Goal: Communication & Community: Answer question/provide support

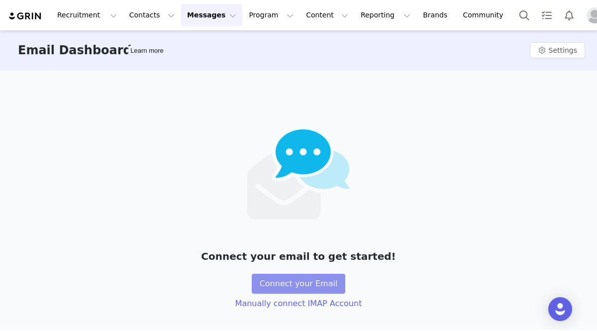
click at [291, 290] on button "Connect your Email" at bounding box center [299, 284] width 94 height 20
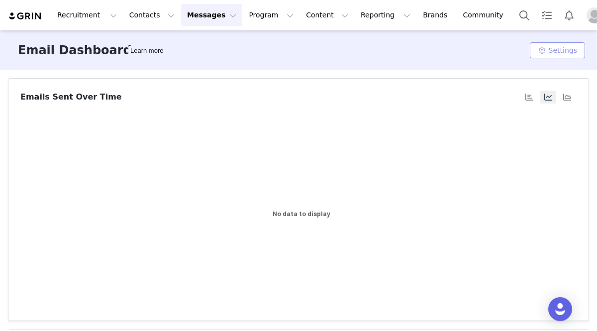
click at [546, 50] on button "Settings" at bounding box center [557, 50] width 55 height 16
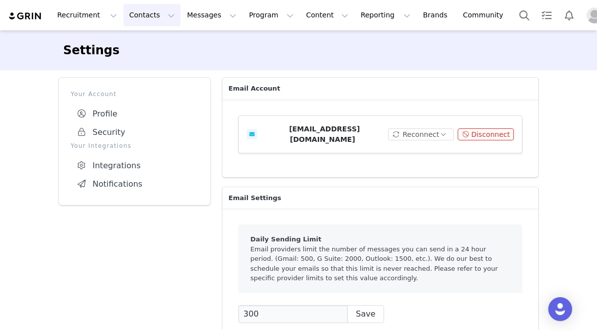
click at [158, 17] on button "Contacts Contacts" at bounding box center [151, 15] width 57 height 22
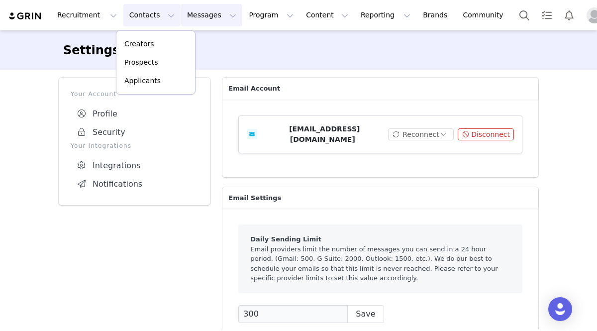
click at [195, 19] on button "Messages Messages" at bounding box center [211, 15] width 61 height 22
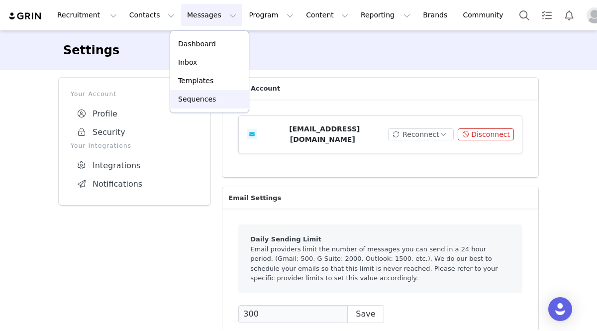
click at [200, 100] on p "Sequences" at bounding box center [197, 99] width 38 height 10
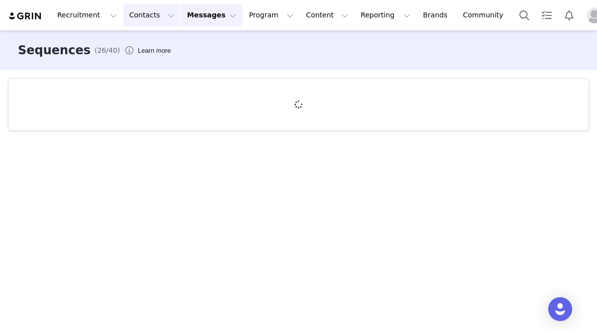
click at [154, 15] on button "Contacts Contacts" at bounding box center [151, 15] width 57 height 22
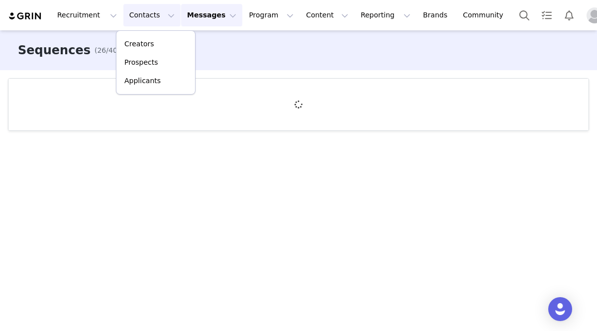
click at [208, 17] on button "Messages Messages" at bounding box center [211, 15] width 61 height 22
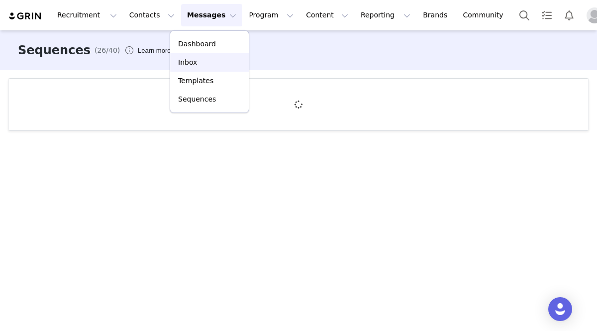
click at [209, 62] on div "Inbox" at bounding box center [209, 62] width 67 height 10
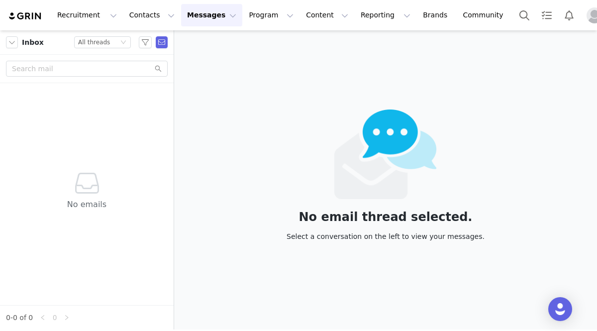
click at [587, 16] on img "Profile" at bounding box center [595, 15] width 16 height 16
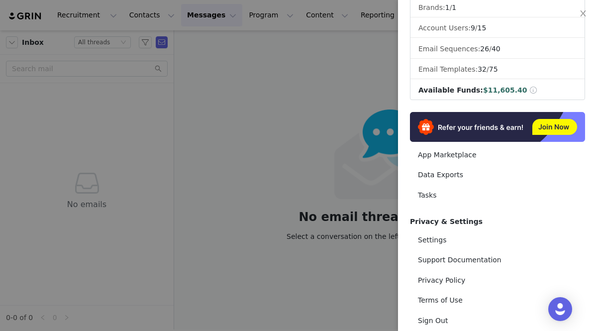
scroll to position [173, 0]
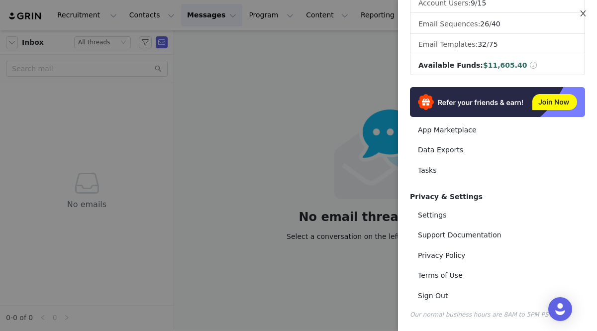
click at [584, 15] on icon "icon: close" at bounding box center [582, 13] width 5 height 6
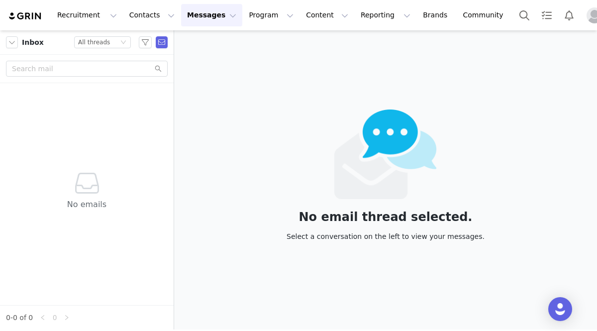
click at [199, 17] on button "Messages Messages" at bounding box center [211, 15] width 61 height 22
click at [206, 68] on link "Inbox" at bounding box center [209, 62] width 79 height 18
click at [208, 11] on button "Messages Messages" at bounding box center [211, 15] width 61 height 22
click at [213, 68] on link "Inbox" at bounding box center [209, 62] width 79 height 18
click at [201, 16] on button "Messages Messages" at bounding box center [211, 15] width 61 height 22
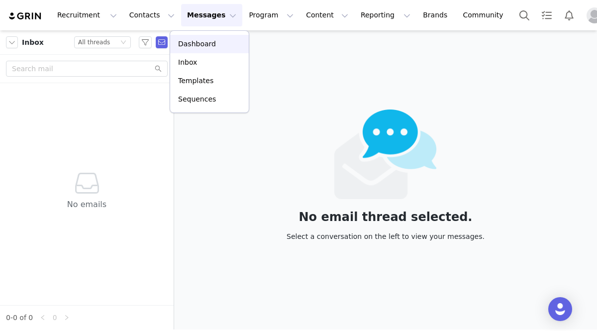
click at [203, 45] on p "Dashboard" at bounding box center [197, 44] width 38 height 10
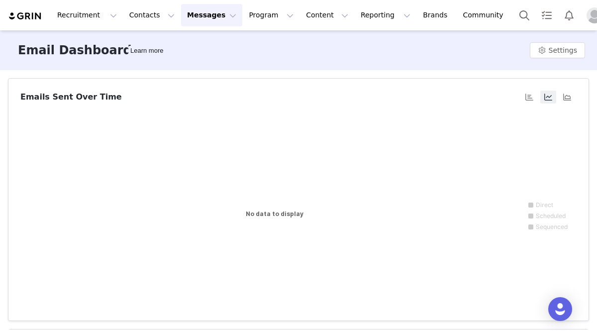
scroll to position [22, 0]
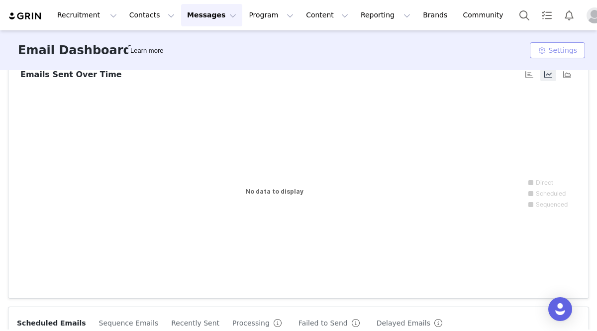
click at [540, 53] on button "Settings" at bounding box center [557, 50] width 55 height 16
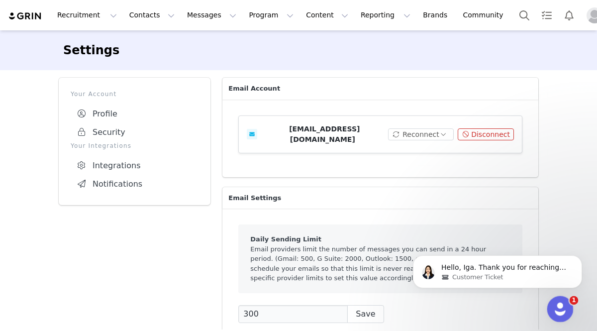
click at [553, 311] on icon "Open Intercom Messenger" at bounding box center [559, 308] width 16 height 16
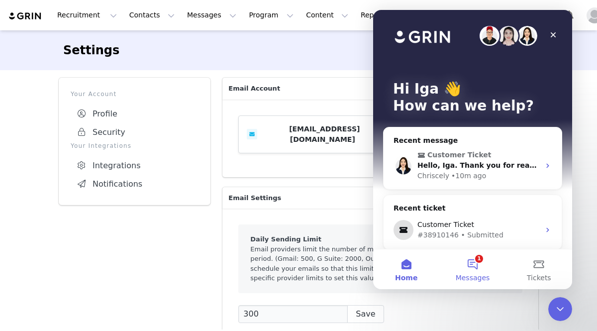
click at [478, 265] on button "1 Messages" at bounding box center [472, 269] width 66 height 40
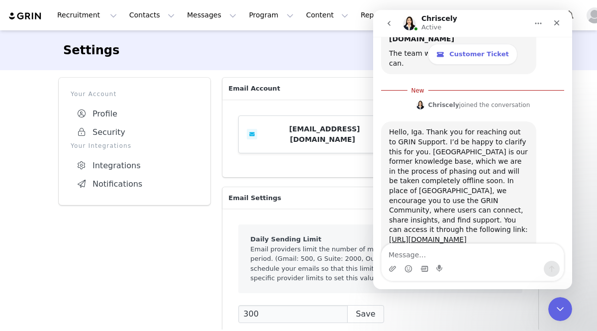
scroll to position [613, 0]
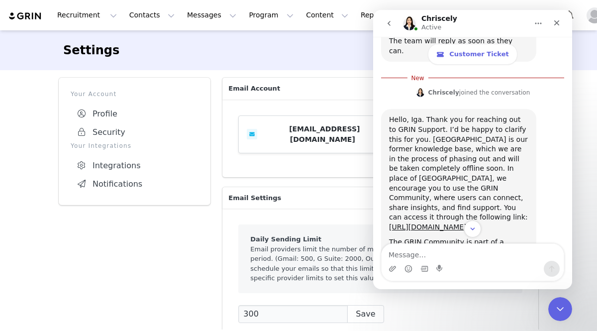
click at [425, 258] on textarea "Message…" at bounding box center [473, 252] width 182 height 17
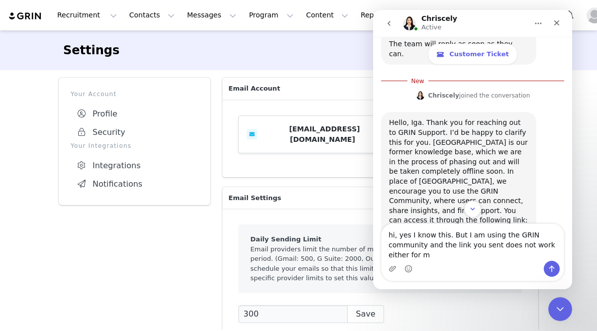
type textarea "hi, yes I know this. But I am using the GRIN community and the link you sent do…"
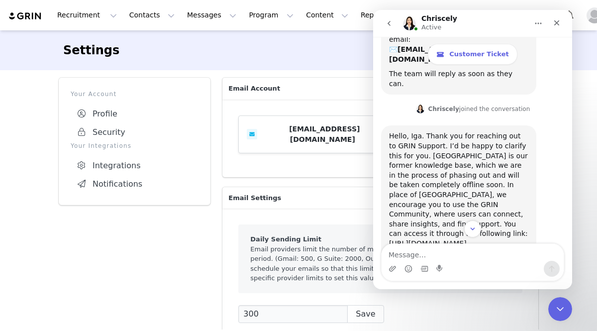
scroll to position [702, 0]
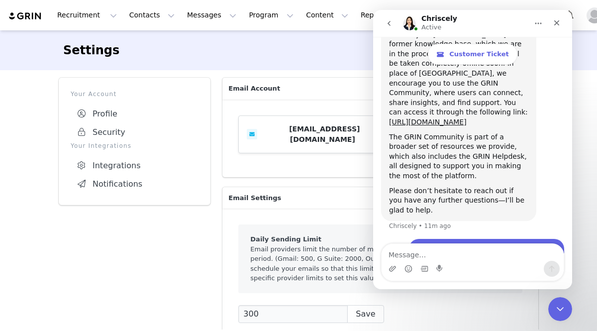
click at [439, 256] on textarea "Message…" at bounding box center [473, 252] width 182 height 17
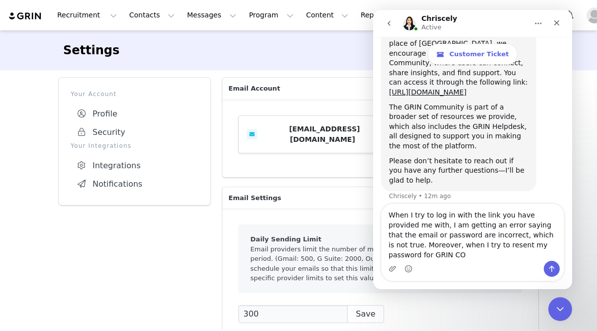
scroll to position [742, 0]
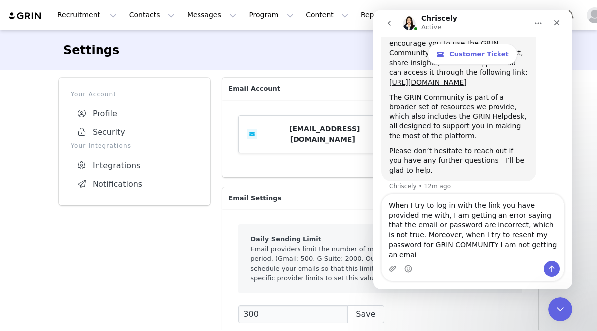
type textarea "When I try to log in with the link you have provided me with, I am getting an e…"
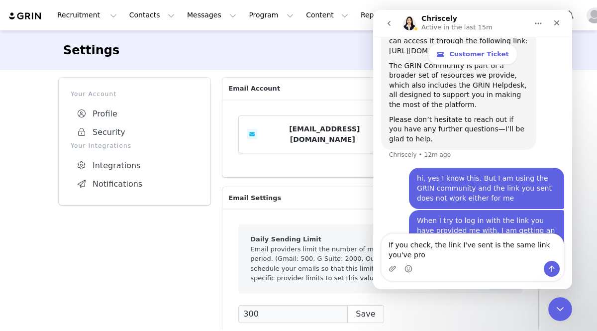
scroll to position [783, 0]
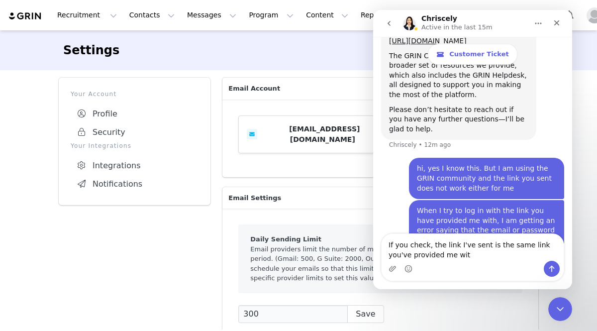
type textarea "If you check, the link I've sent is the same link you've provided me with"
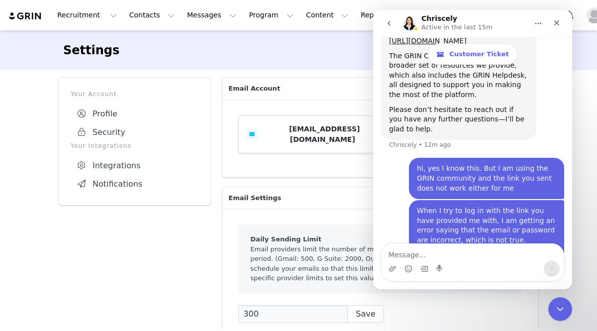
scroll to position [806, 0]
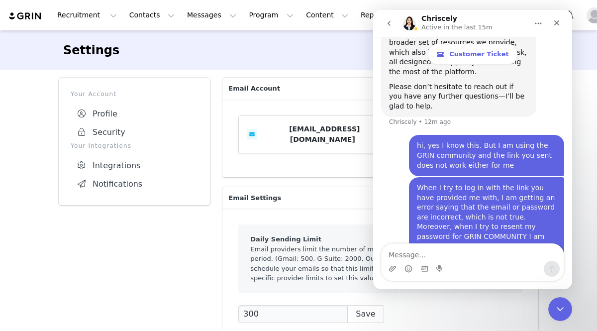
click at [558, 20] on icon "Close" at bounding box center [557, 23] width 8 height 8
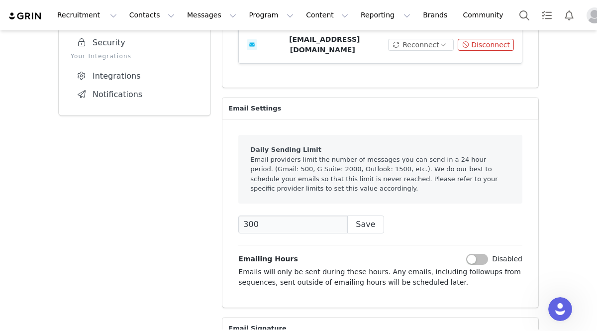
scroll to position [91, 0]
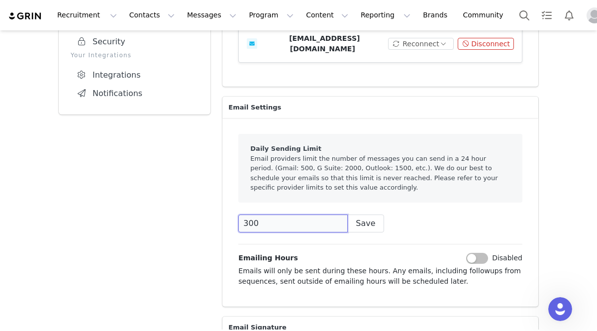
click at [320, 216] on input "300" at bounding box center [292, 223] width 109 height 18
drag, startPoint x: 319, startPoint y: 218, endPoint x: 223, endPoint y: 222, distance: 95.1
click at [223, 222] on div "Daily Sending Limit Email providers limit the number of messages you can send i…" at bounding box center [380, 212] width 316 height 189
type input "3"
type input "500"
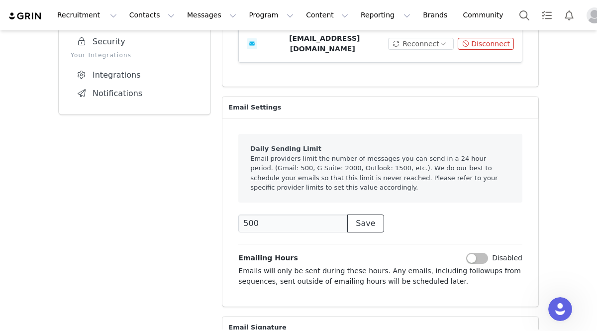
click at [350, 215] on button "Save" at bounding box center [365, 223] width 36 height 18
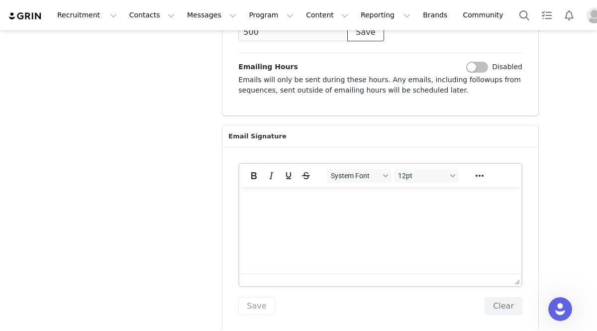
scroll to position [0, 0]
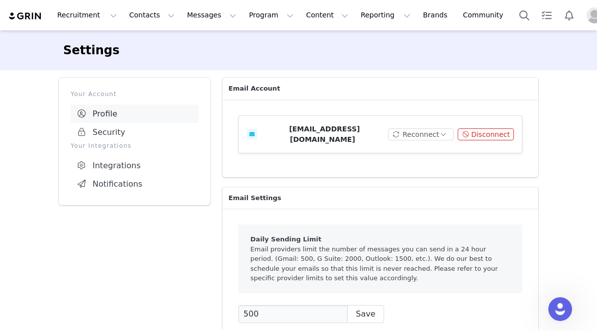
click at [188, 111] on link "Profile" at bounding box center [135, 114] width 128 height 18
select select "UTC"
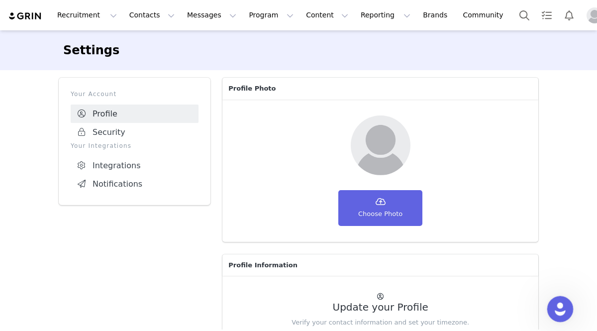
click at [557, 304] on icon "Open Intercom Messenger" at bounding box center [559, 308] width 16 height 16
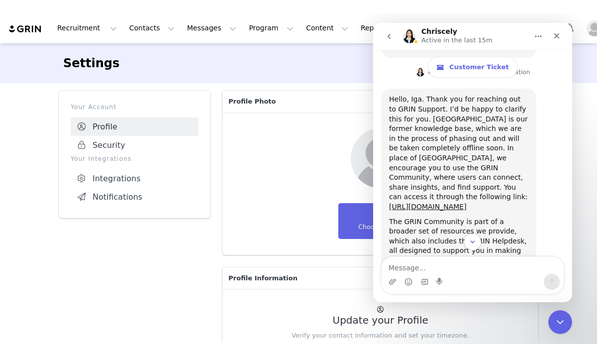
scroll to position [632, 0]
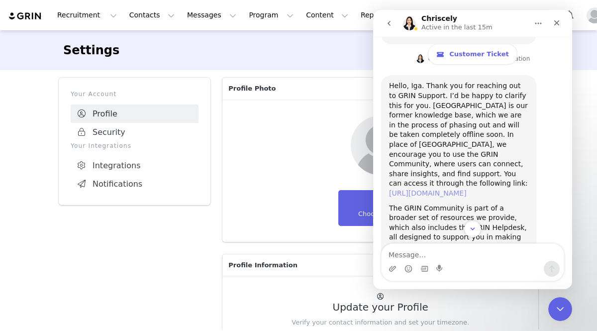
click at [467, 189] on link "[URL][DOMAIN_NAME]" at bounding box center [428, 193] width 78 height 8
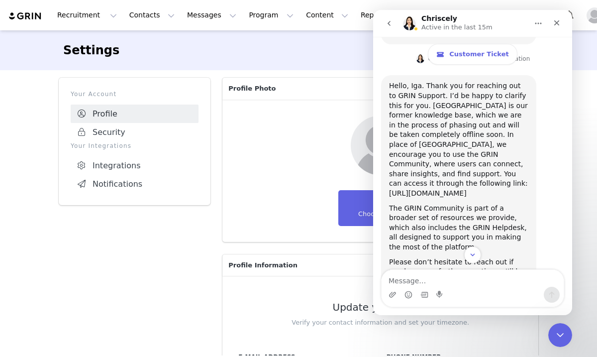
scroll to position [780, 0]
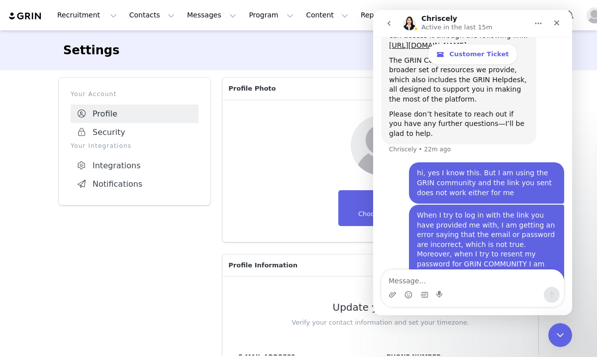
click at [88, 275] on div "Your Account Profile Security Your Integrations Integrations Notifications" at bounding box center [135, 314] width 164 height 484
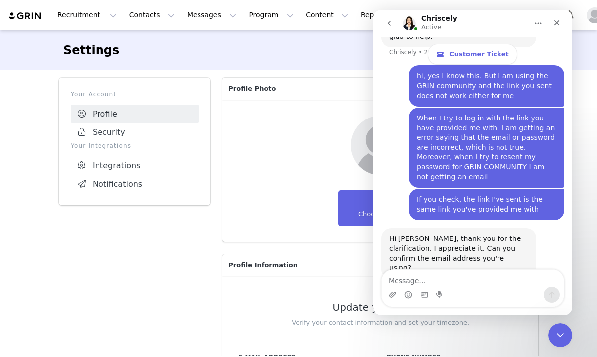
scroll to position [877, 0]
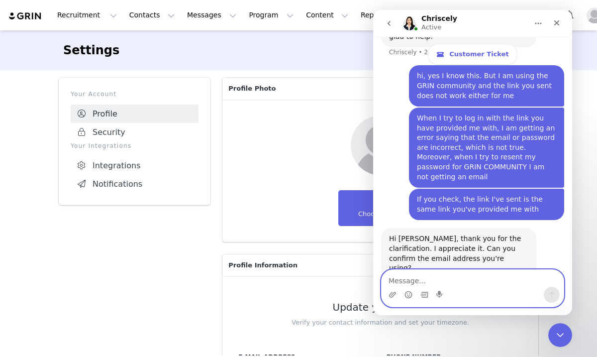
click at [502, 270] on textarea "Message…" at bounding box center [473, 278] width 182 height 17
type textarea "sure, its [EMAIL_ADDRESS][DOMAIN_NAME]"
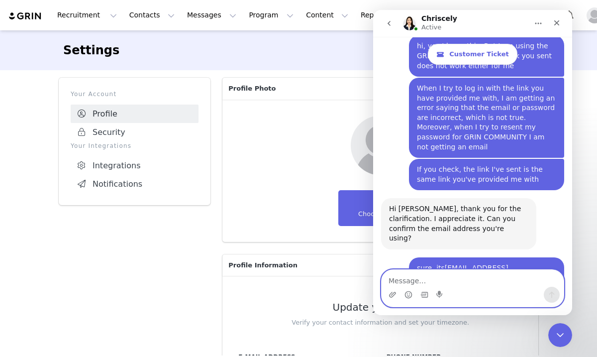
scroll to position [918, 0]
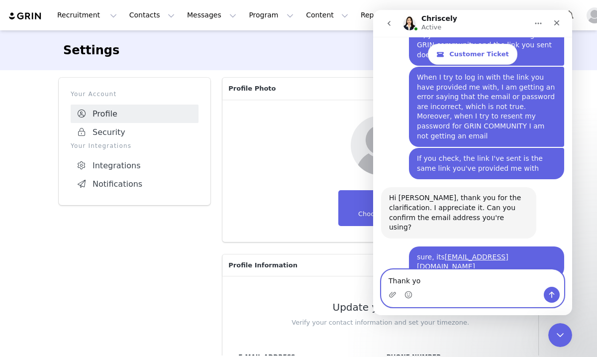
type textarea "Thank you"
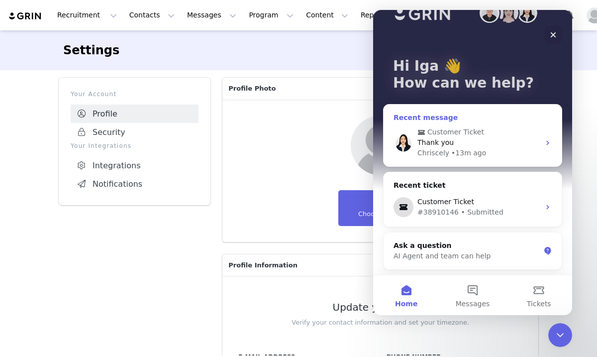
scroll to position [0, 0]
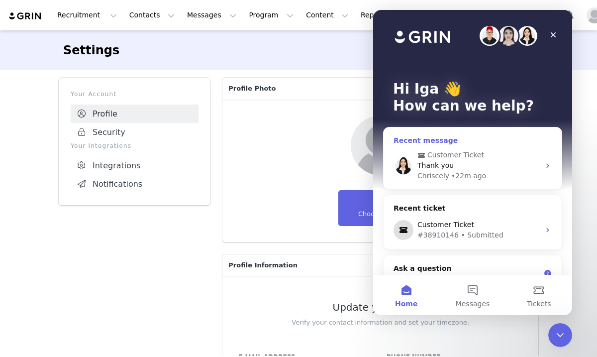
click at [519, 169] on div "Thank you" at bounding box center [479, 165] width 122 height 10
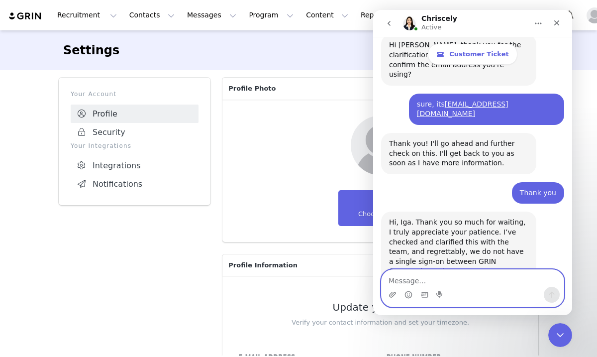
scroll to position [1065, 0]
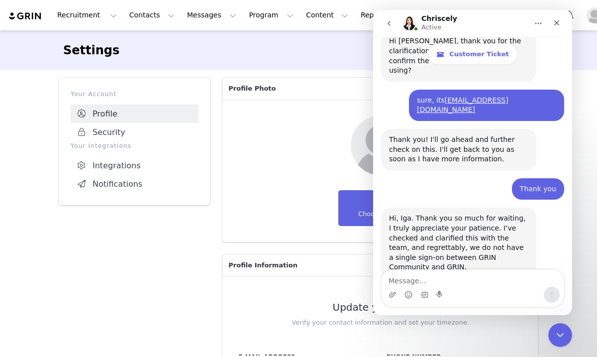
click at [443, 283] on link "[URL][DOMAIN_NAME]" at bounding box center [428, 287] width 78 height 8
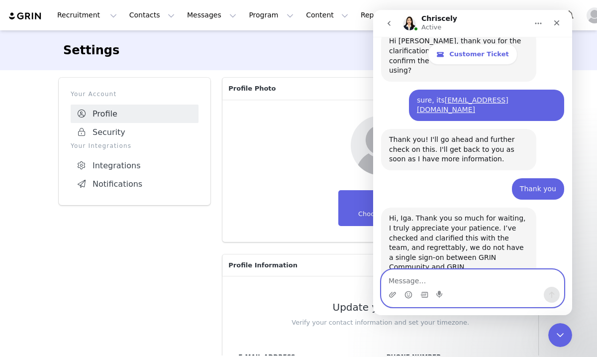
click at [466, 281] on textarea "Message…" at bounding box center [473, 278] width 182 height 17
type textarea "Thanks [PERSON_NAME], i think it works now :)"
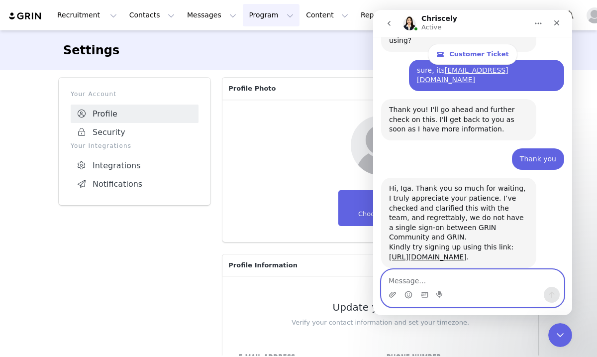
scroll to position [1133, 0]
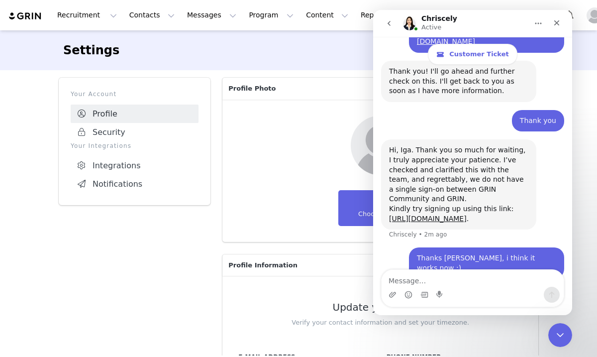
click at [583, 60] on section "Settings" at bounding box center [298, 50] width 597 height 40
click at [562, 330] on icon "Close Intercom Messenger" at bounding box center [559, 333] width 12 height 12
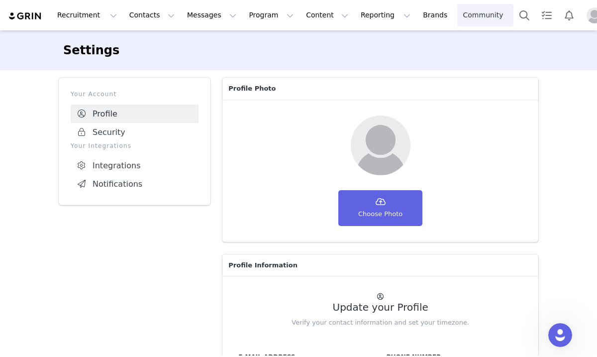
click at [457, 12] on link "Community Community" at bounding box center [485, 15] width 57 height 22
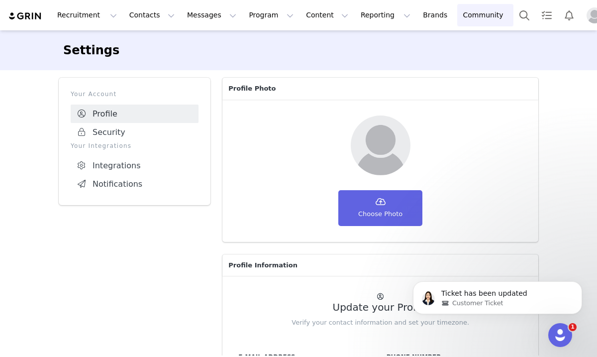
scroll to position [1177, 0]
click at [555, 326] on icon "Open Intercom Messenger" at bounding box center [559, 333] width 16 height 16
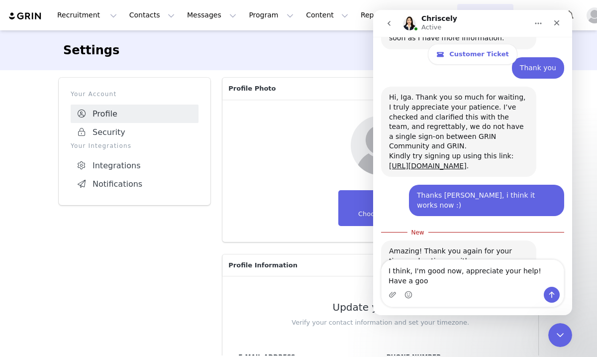
scroll to position [1194, 0]
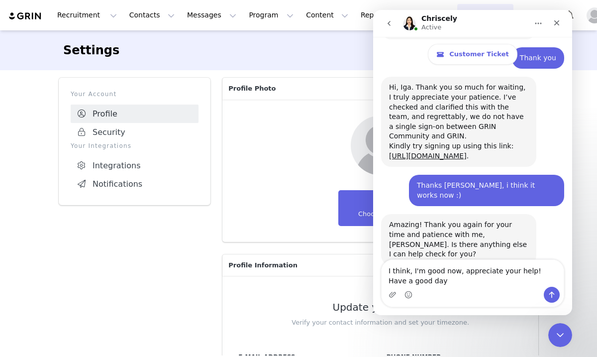
type textarea "I think, I'm good now, appreciate your help! Have a good day!"
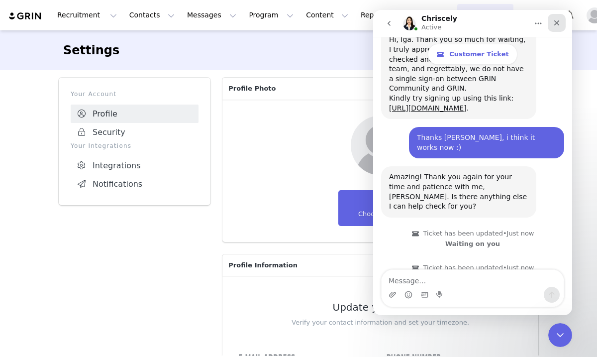
click at [558, 26] on icon "Close" at bounding box center [557, 23] width 8 height 8
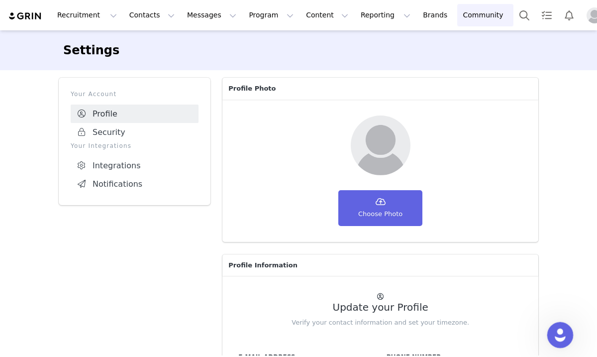
click at [567, 330] on div "Open Intercom Messenger" at bounding box center [558, 333] width 33 height 33
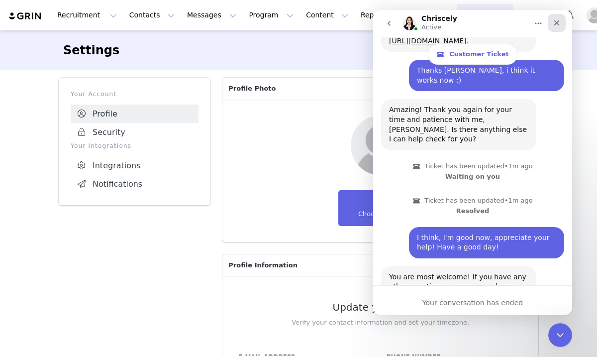
scroll to position [1304, 0]
click at [557, 25] on icon "Close" at bounding box center [557, 23] width 8 height 8
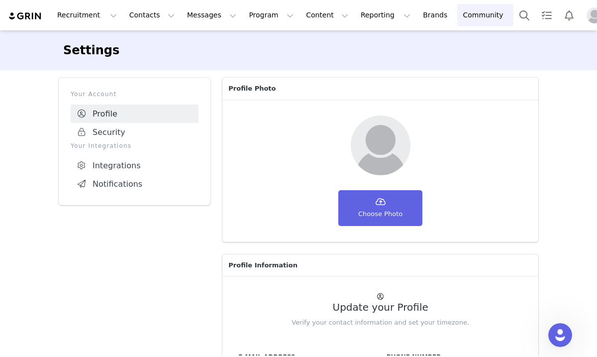
scroll to position [1361, 0]
click at [557, 330] on icon "Open Intercom Messenger" at bounding box center [559, 333] width 16 height 16
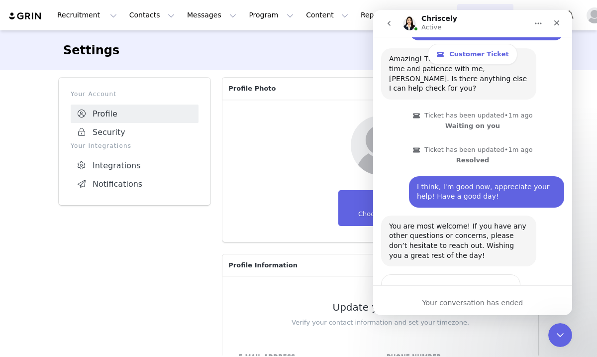
click at [477, 302] on span "Great" at bounding box center [474, 311] width 18 height 18
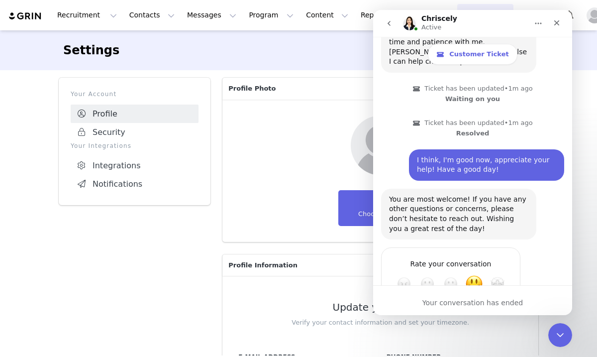
click at [501, 310] on div "Submit" at bounding box center [503, 320] width 20 height 20
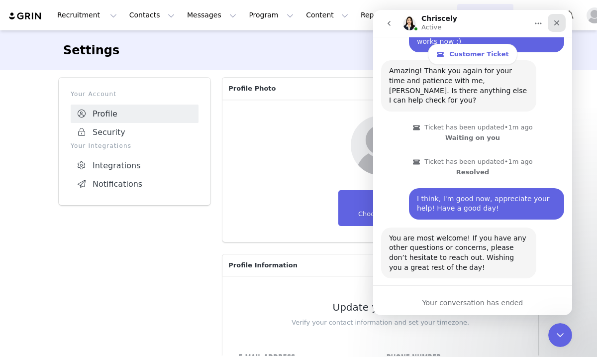
click at [555, 23] on icon "Close" at bounding box center [557, 23] width 8 height 8
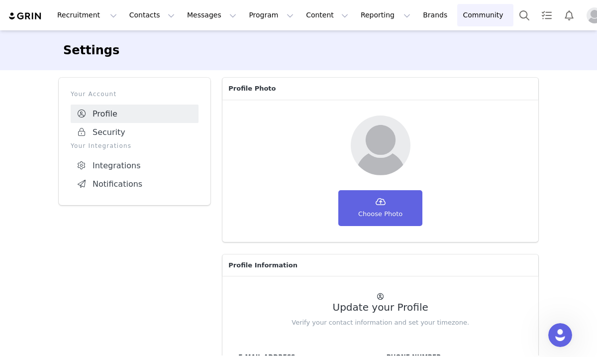
click at [33, 16] on img at bounding box center [25, 15] width 35 height 9
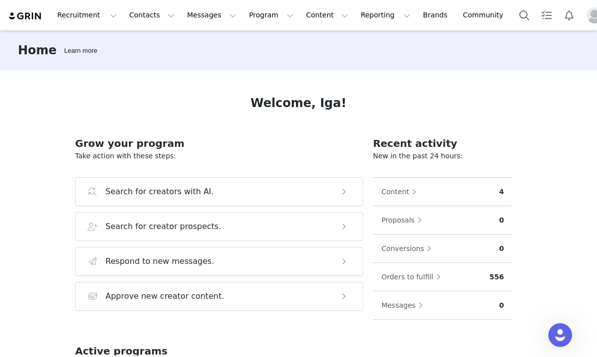
scroll to position [1388, 0]
